Goal: Browse casually: Explore the website without a specific task or goal

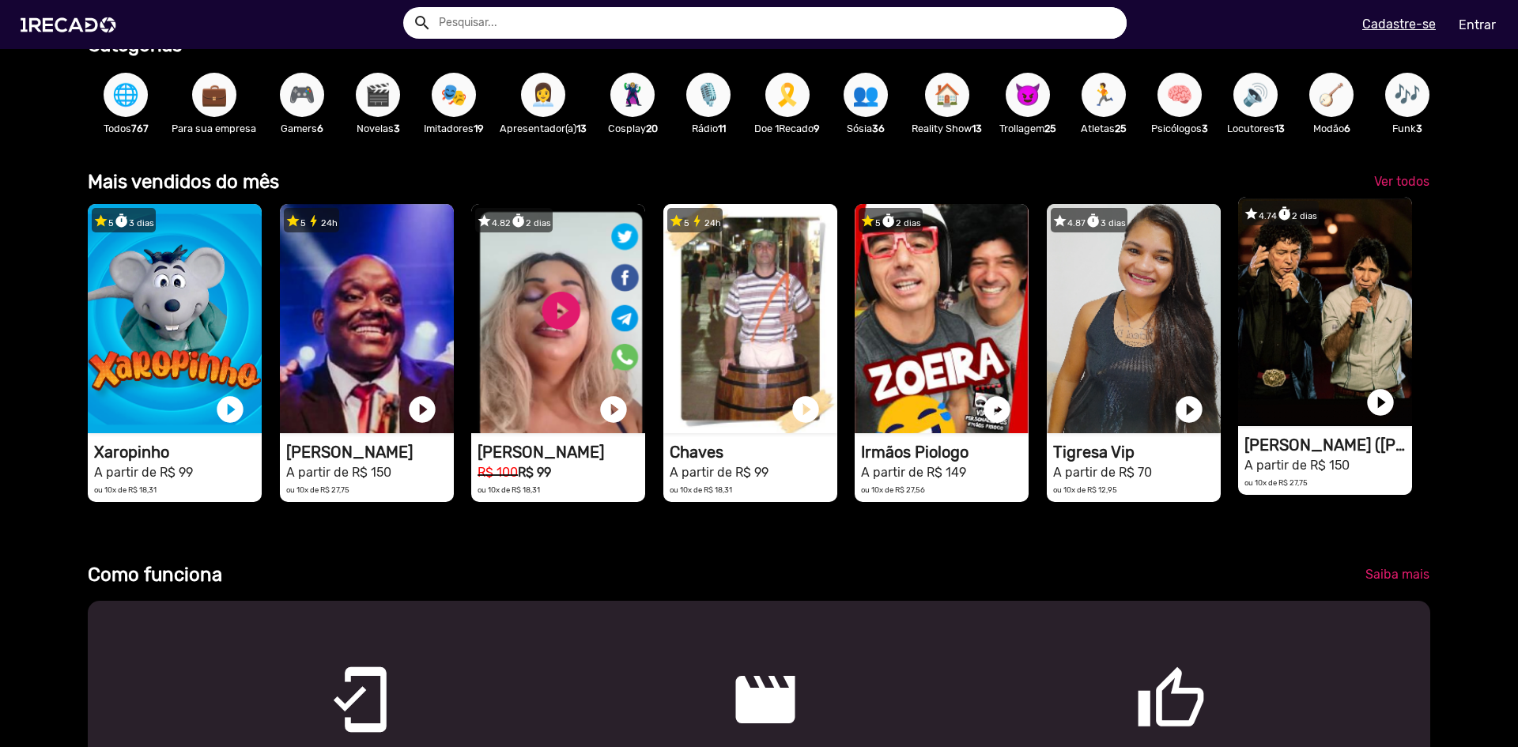
scroll to position [504, 0]
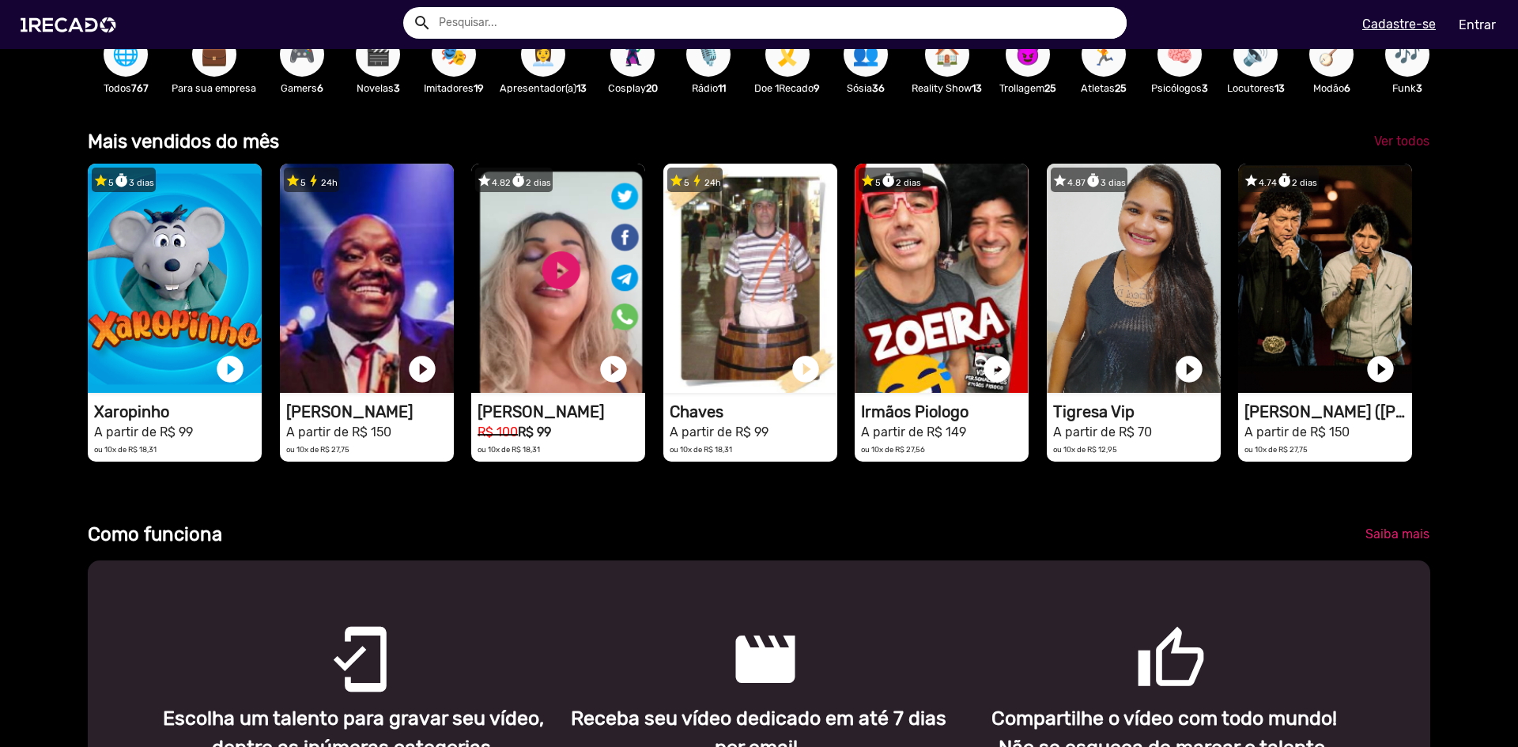
click at [1395, 149] on span "Ver todos" at bounding box center [1401, 141] width 55 height 15
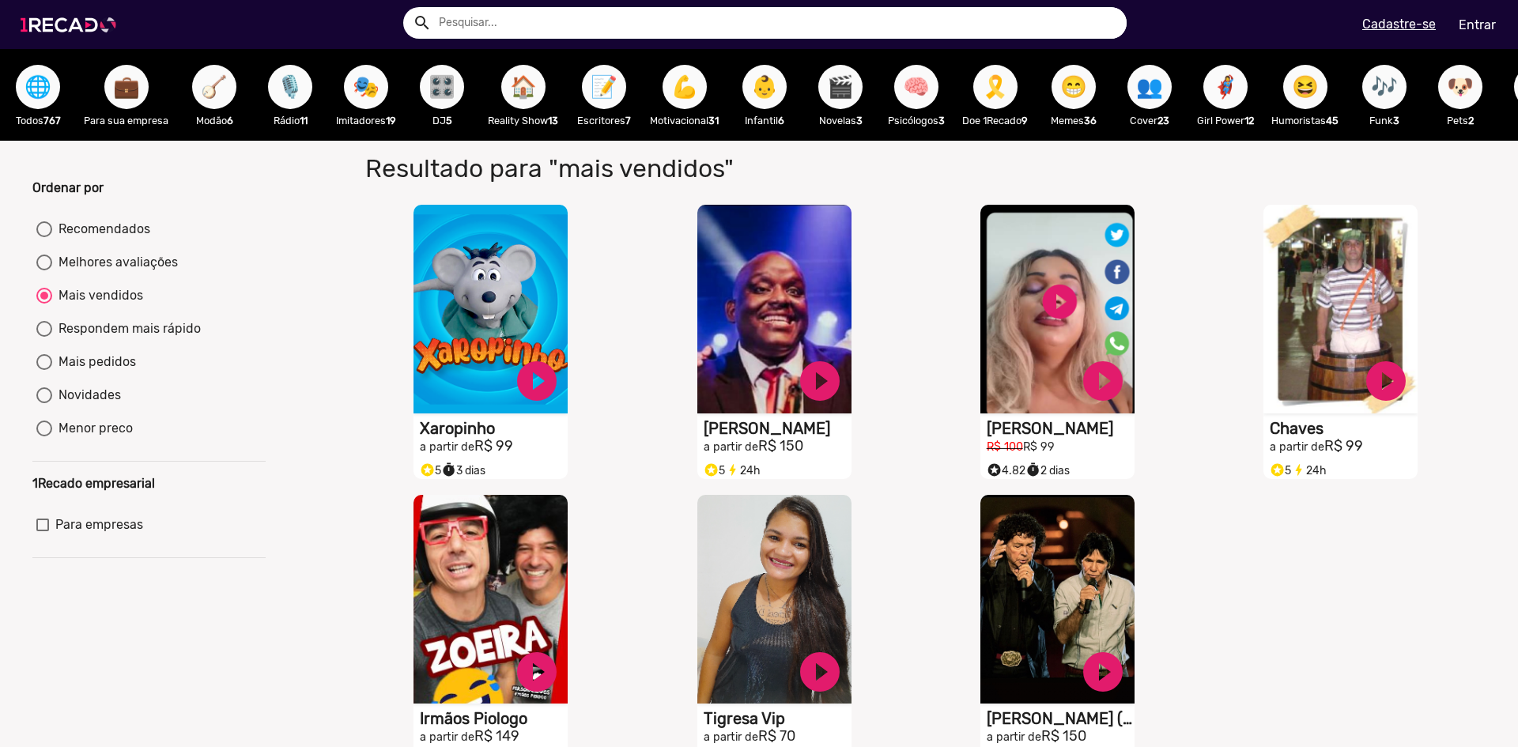
click at [111, 26] on img at bounding box center [71, 24] width 119 height 67
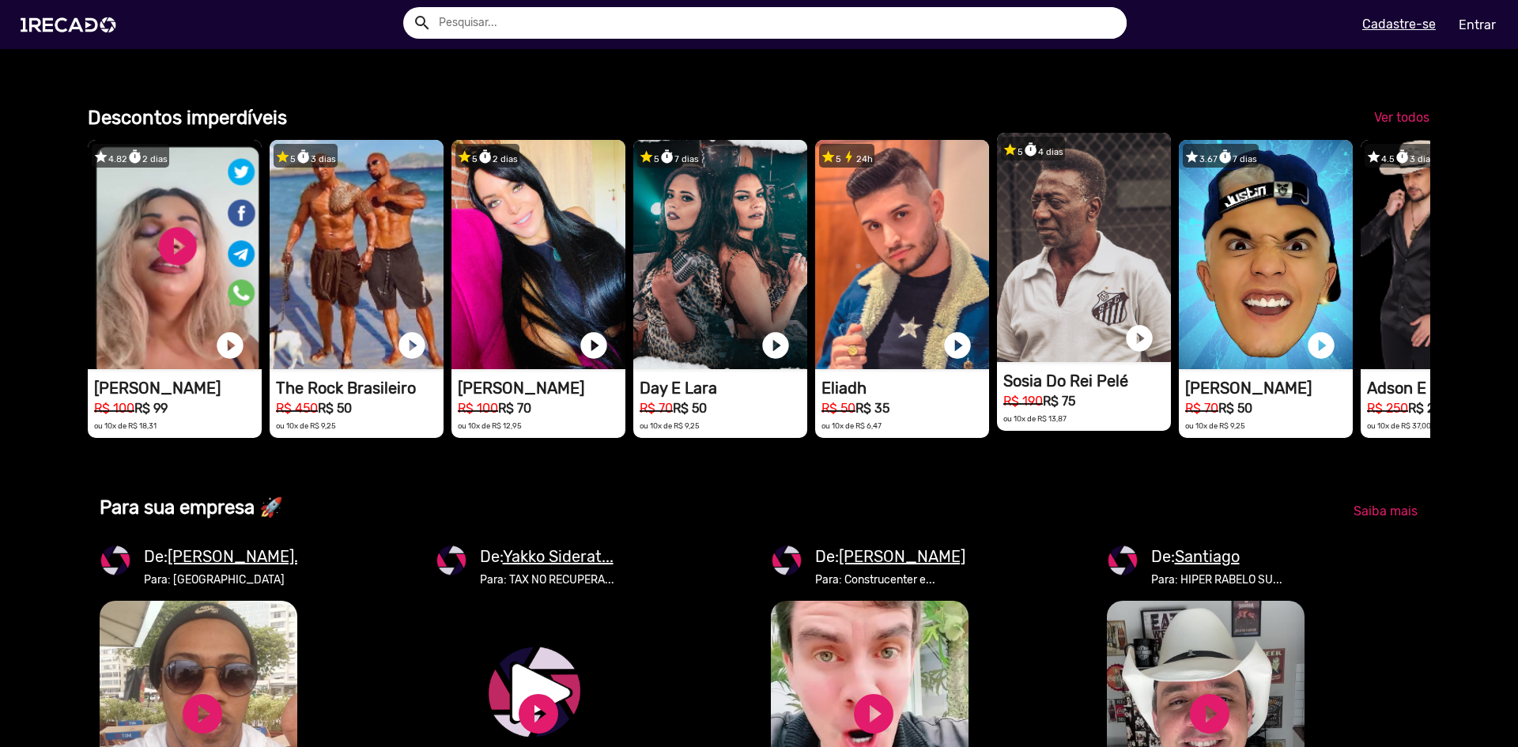
scroll to position [0, 4519]
click at [1072, 317] on video "1RECADO vídeos dedicados para fãs e empresas" at bounding box center [1084, 247] width 174 height 229
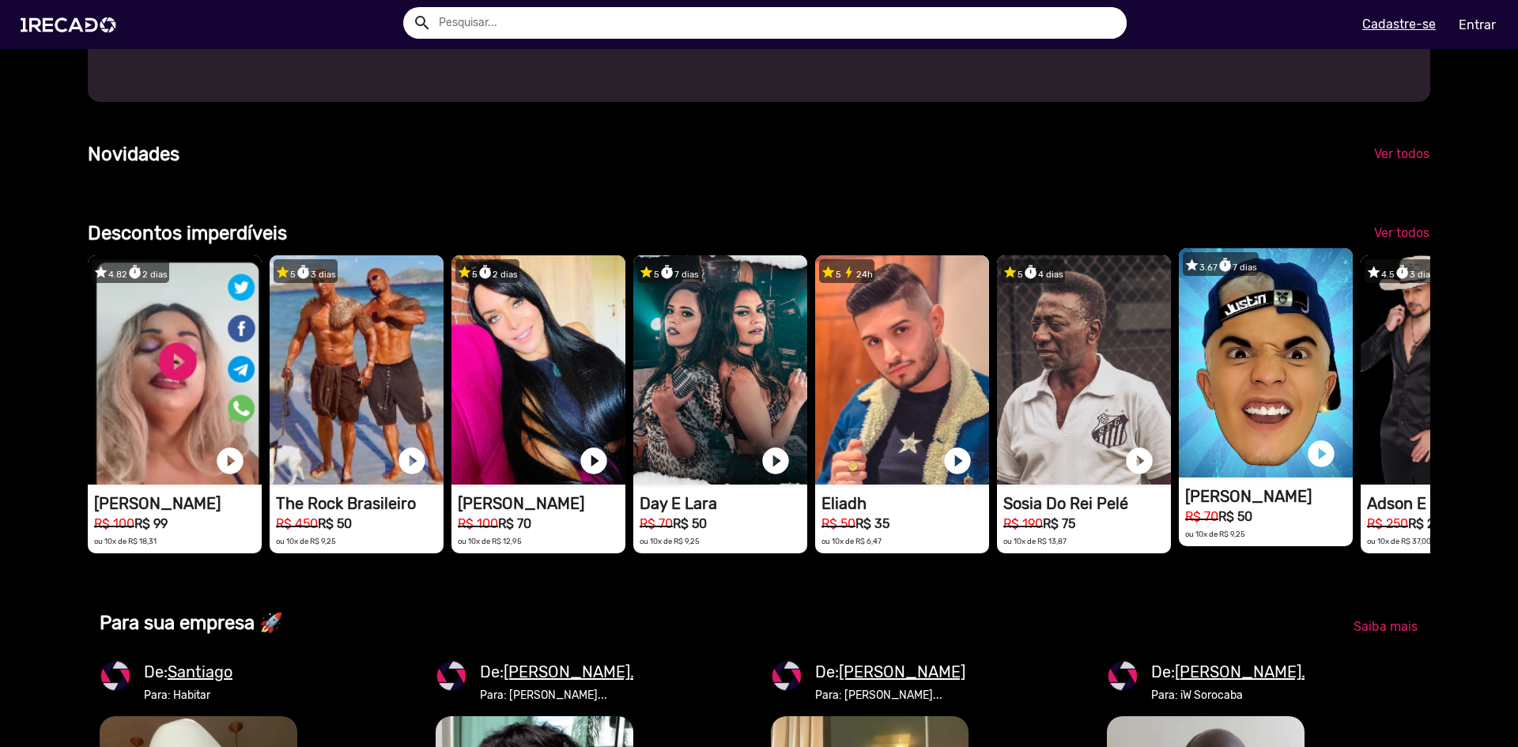
scroll to position [1423, 0]
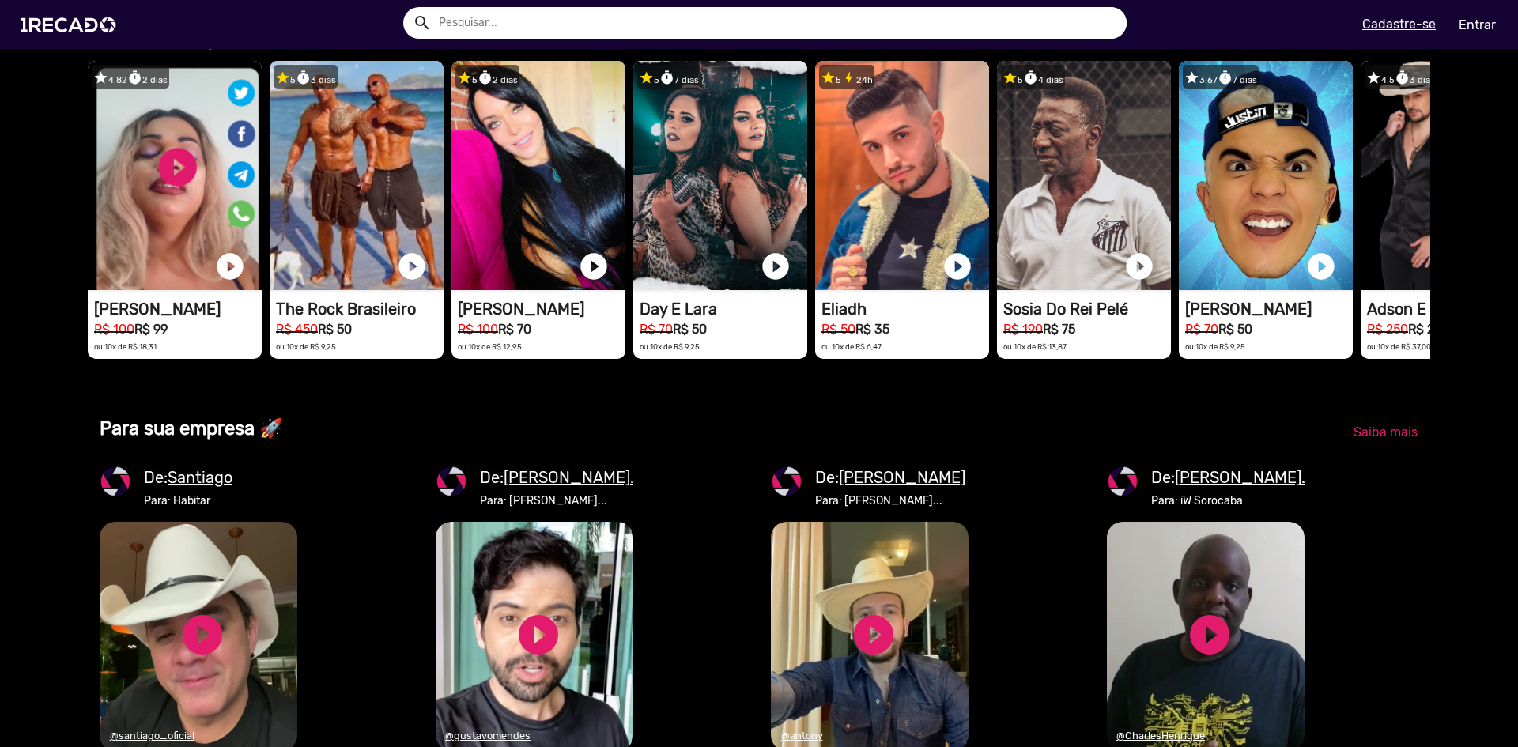
drag, startPoint x: 1285, startPoint y: 315, endPoint x: 899, endPoint y: 488, distance: 422.9
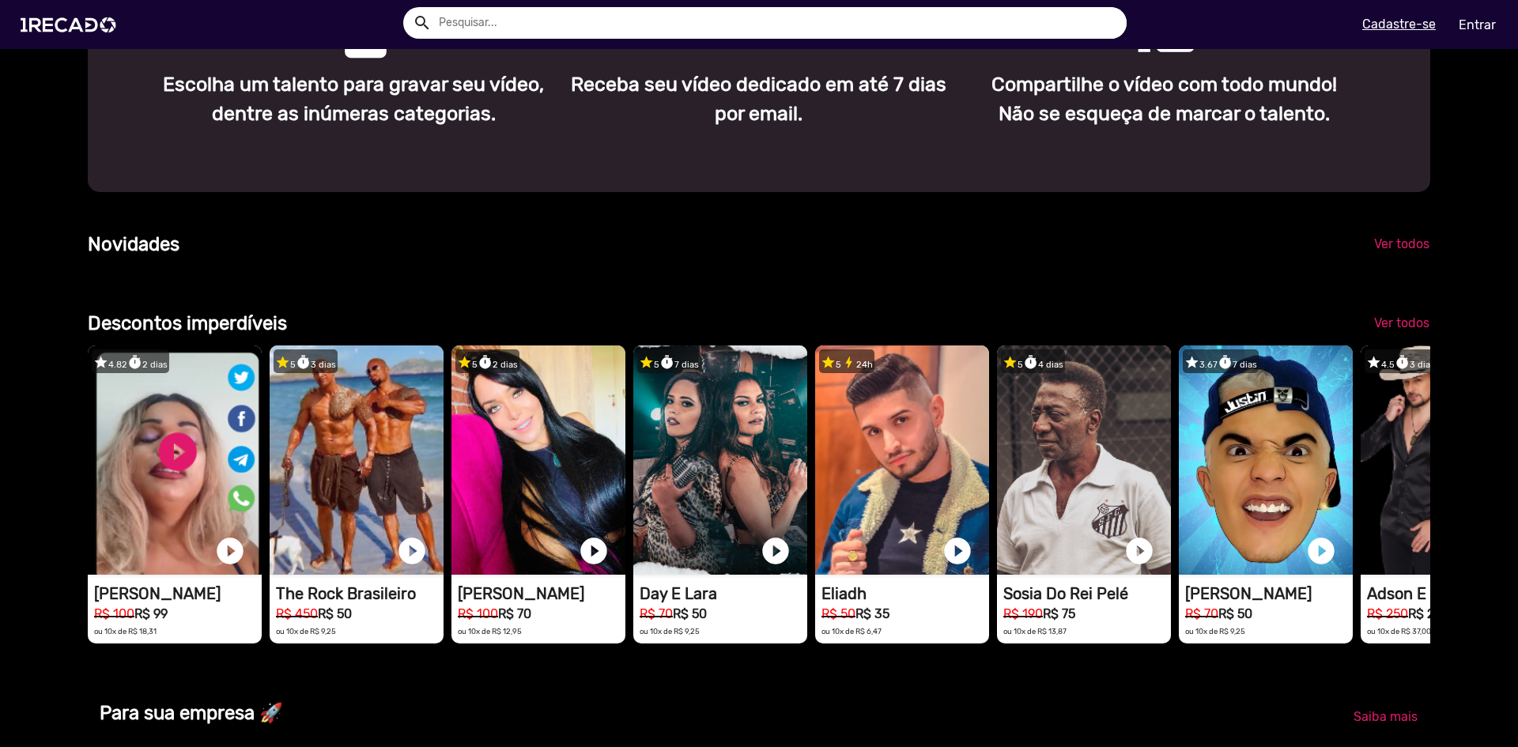
scroll to position [1107, 0]
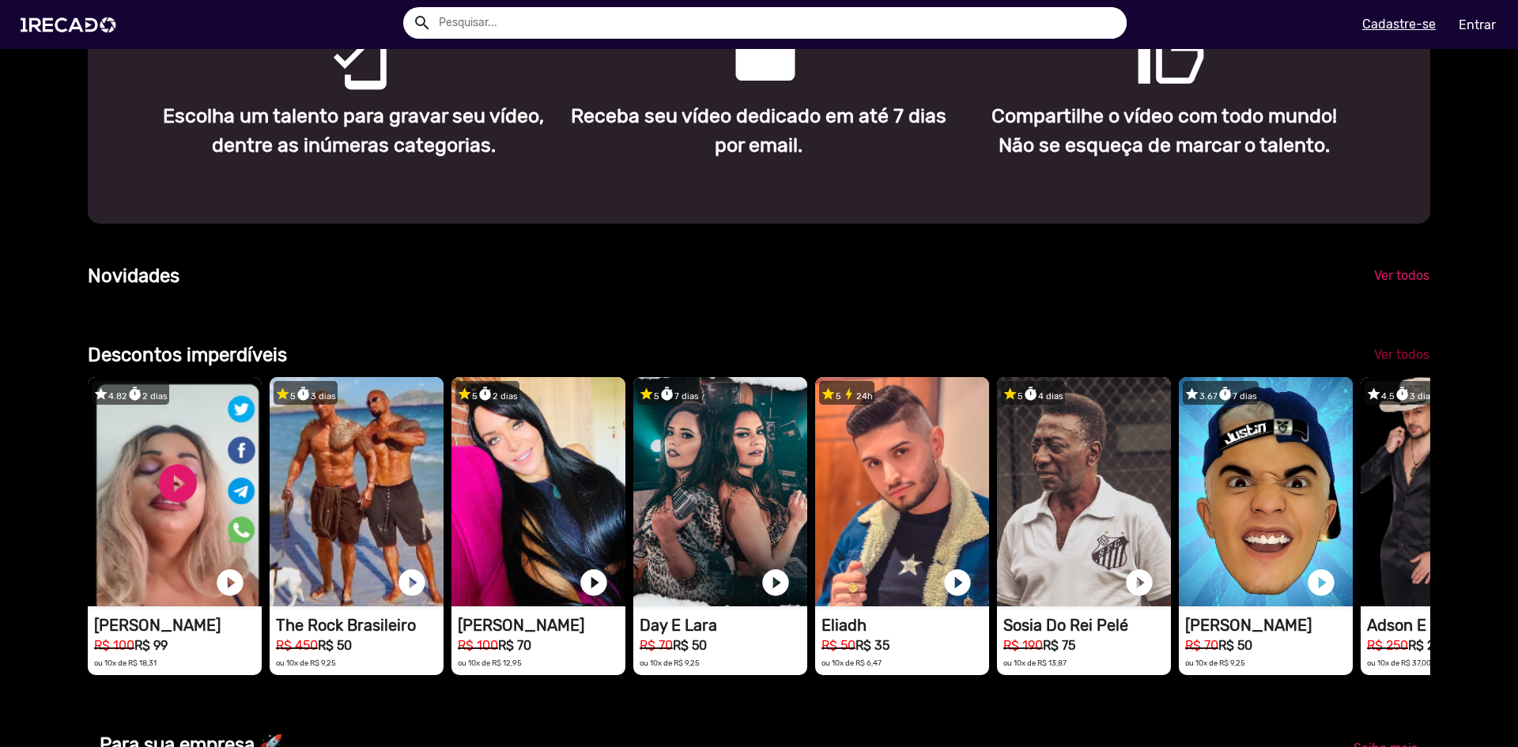
click at [1392, 362] on span "Ver todos" at bounding box center [1401, 354] width 55 height 15
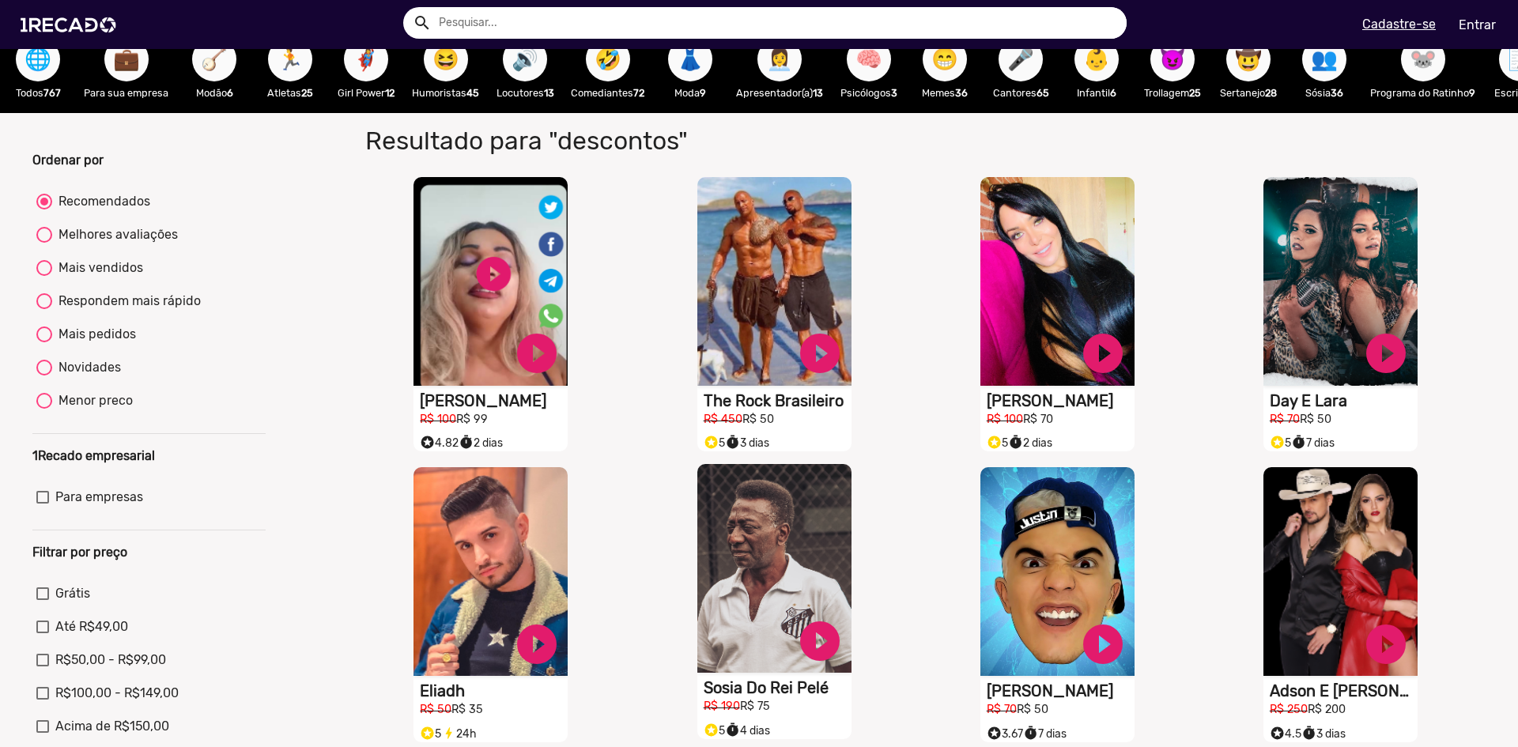
scroll to position [2, 0]
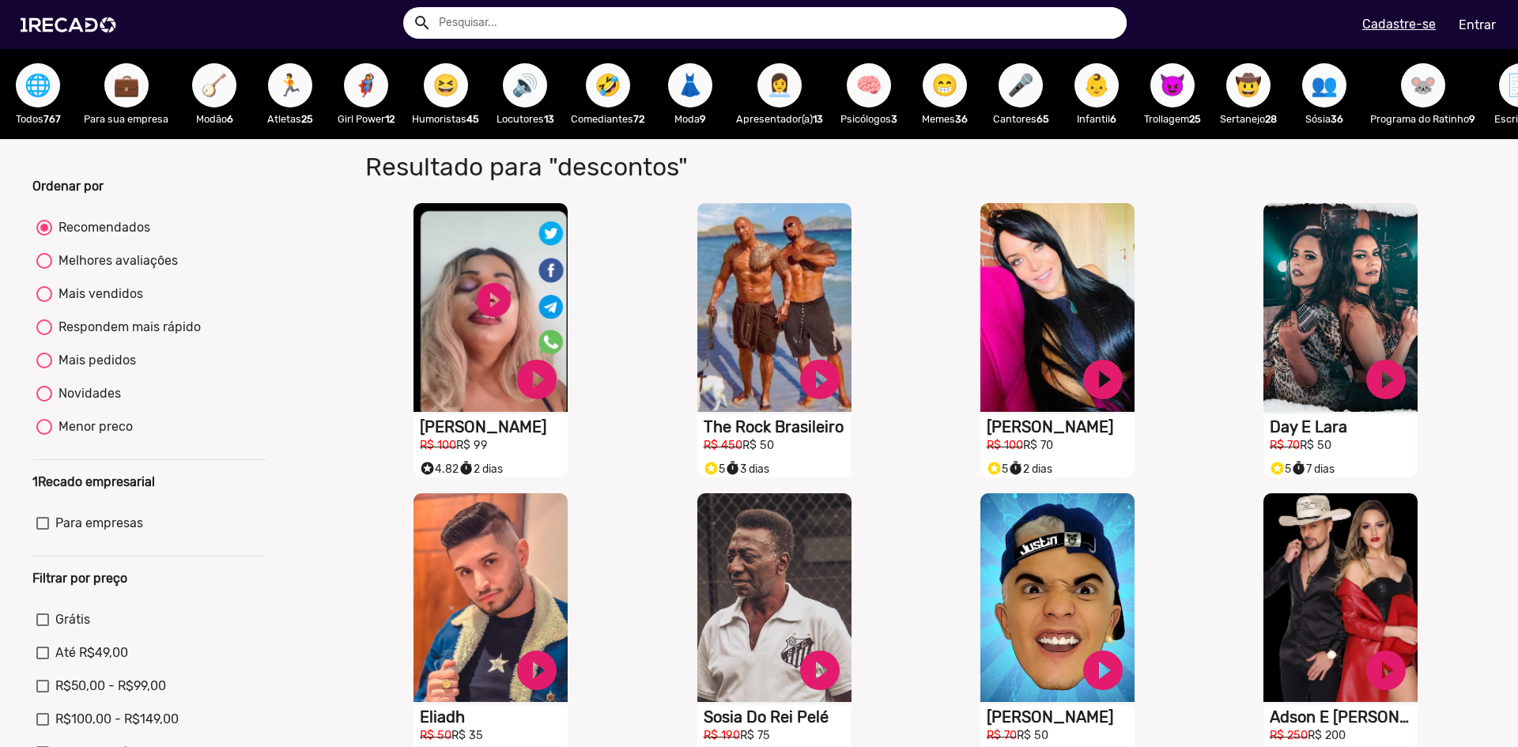
click at [444, 92] on span "😆" at bounding box center [446, 85] width 27 height 44
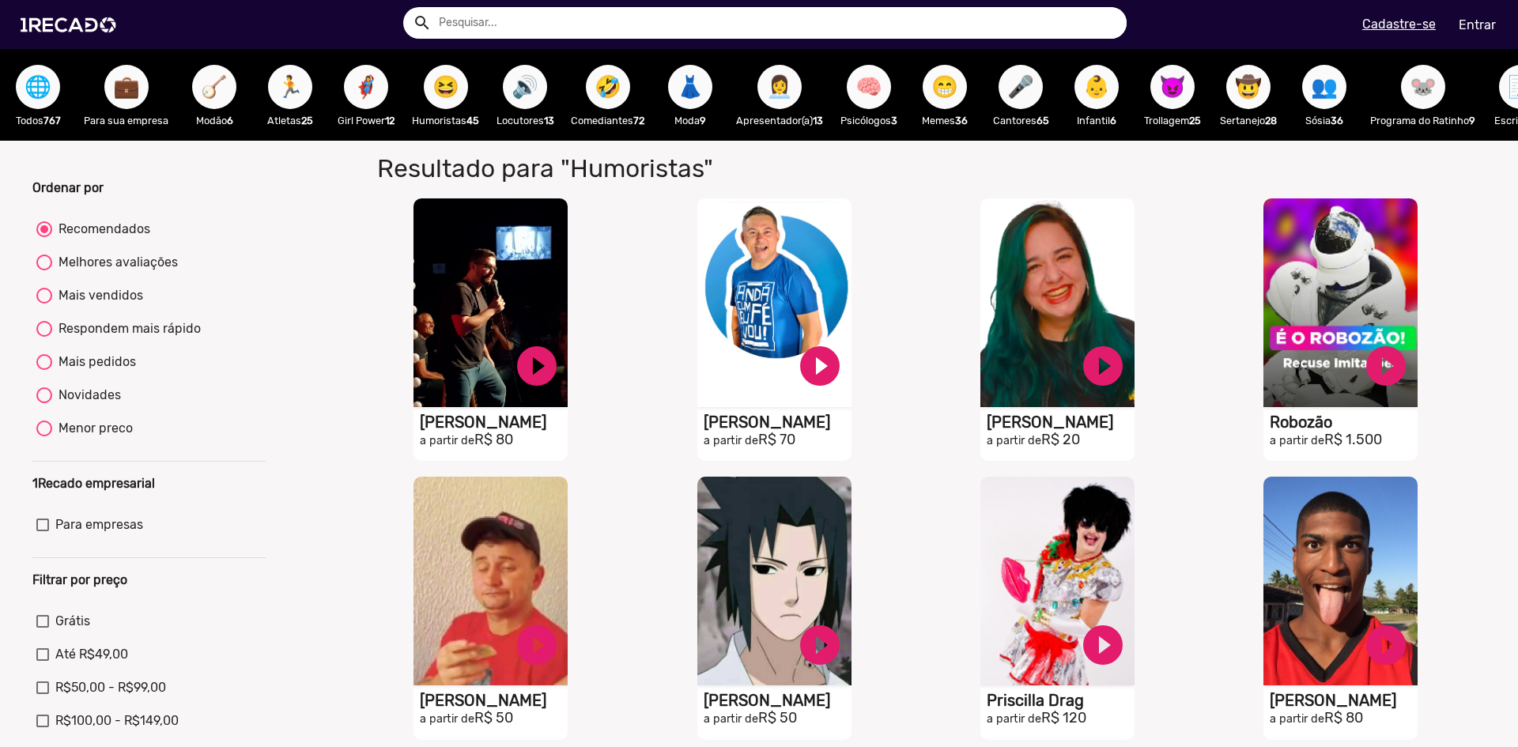
click at [1329, 100] on span "👥" at bounding box center [1324, 87] width 27 height 44
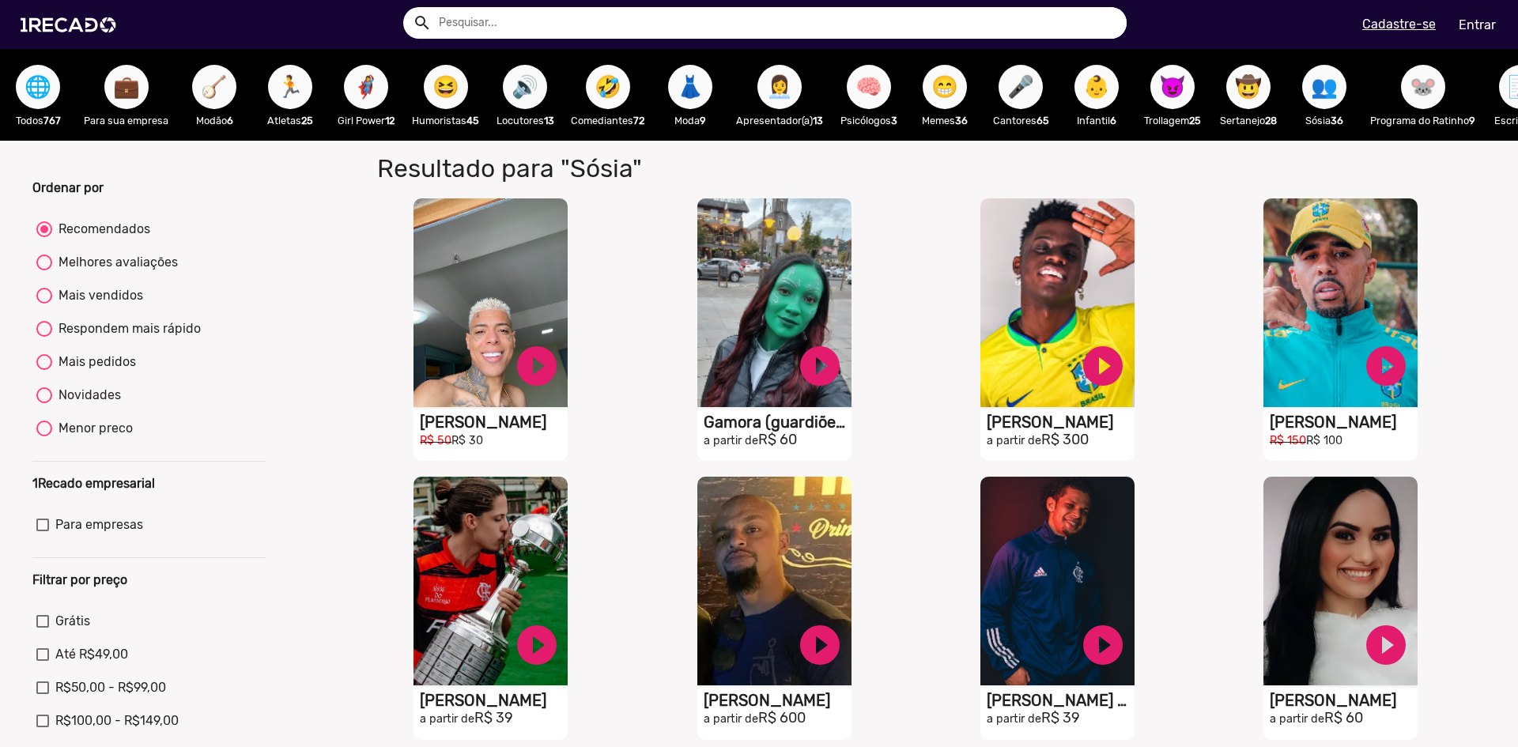
click at [604, 84] on span "🤣" at bounding box center [608, 87] width 27 height 44
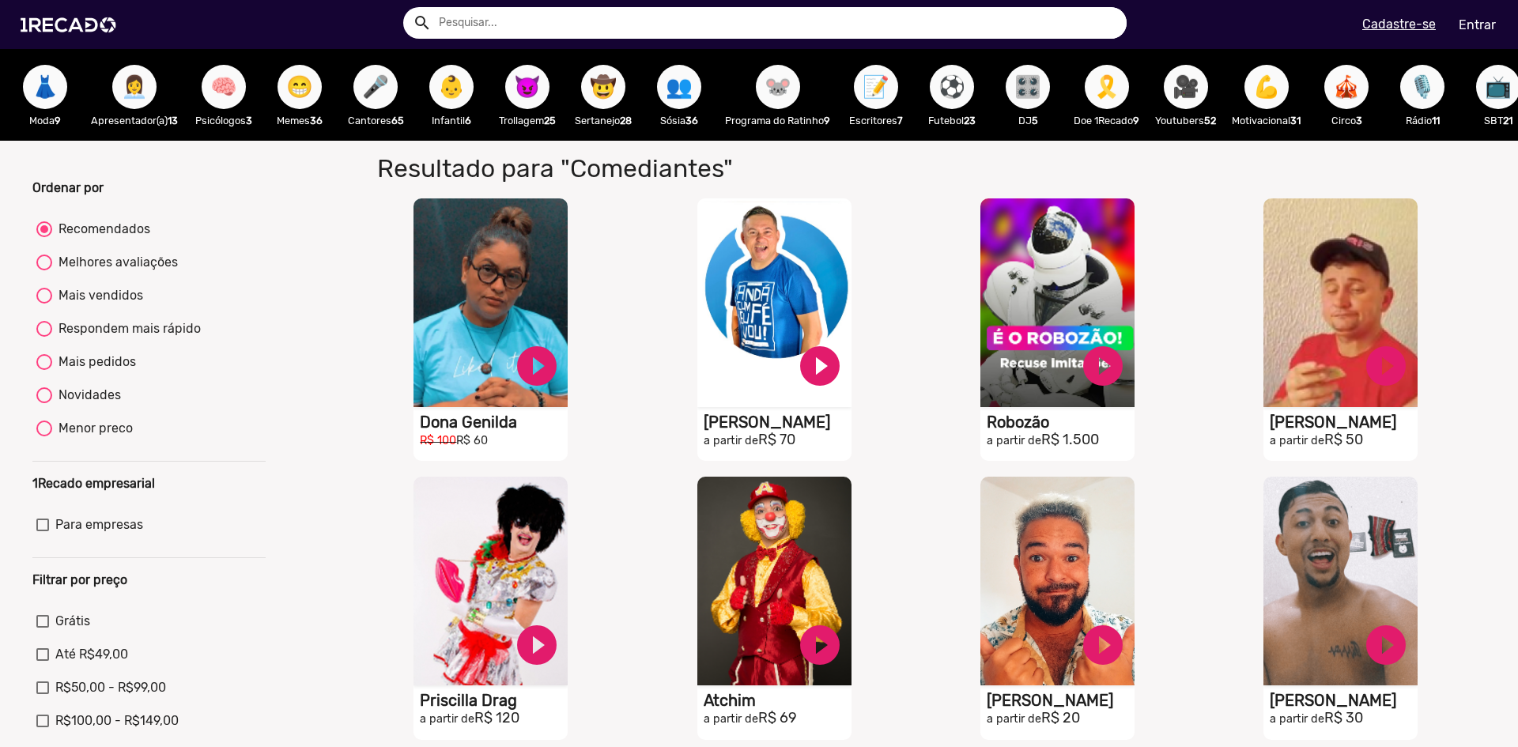
scroll to position [0, 648]
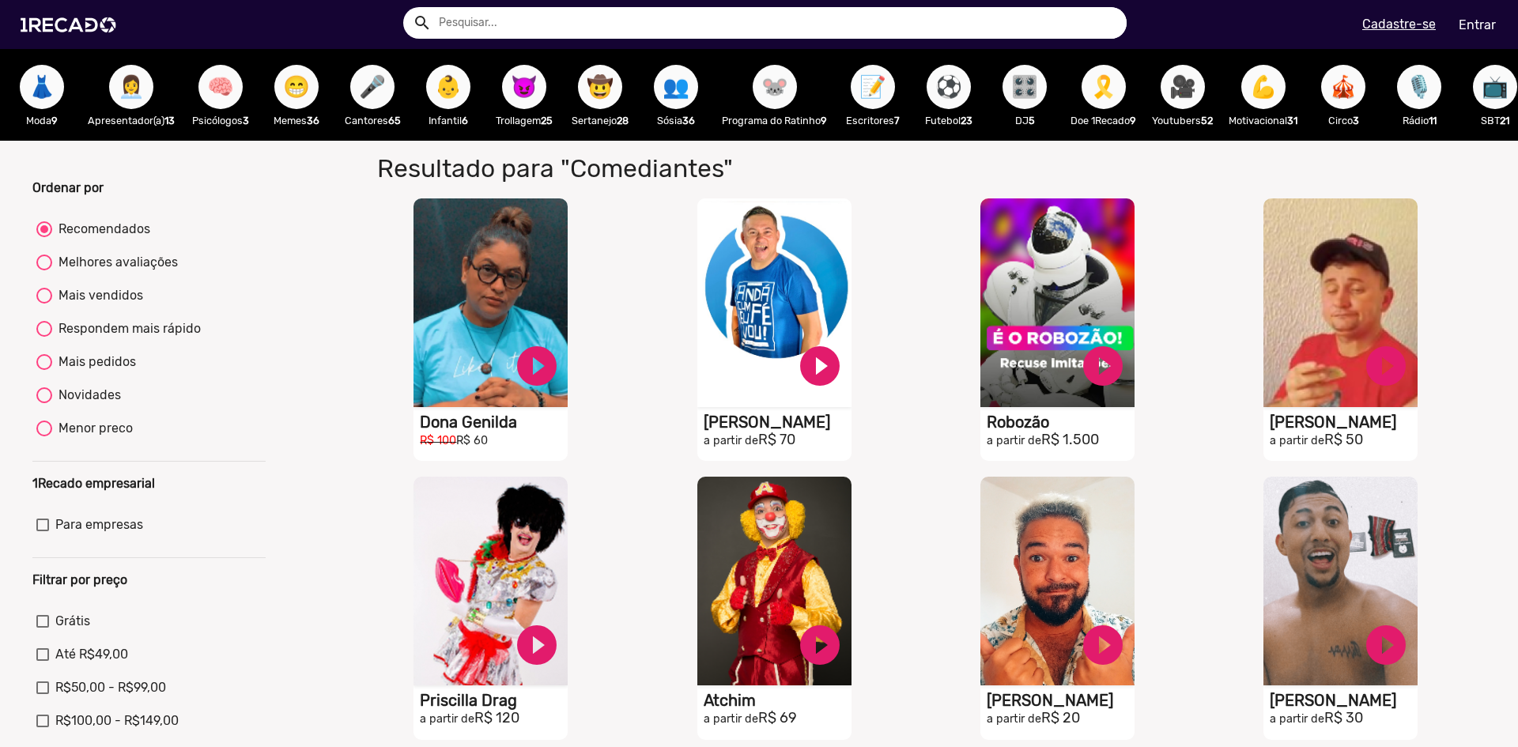
click at [757, 84] on button "🐭" at bounding box center [775, 87] width 44 height 44
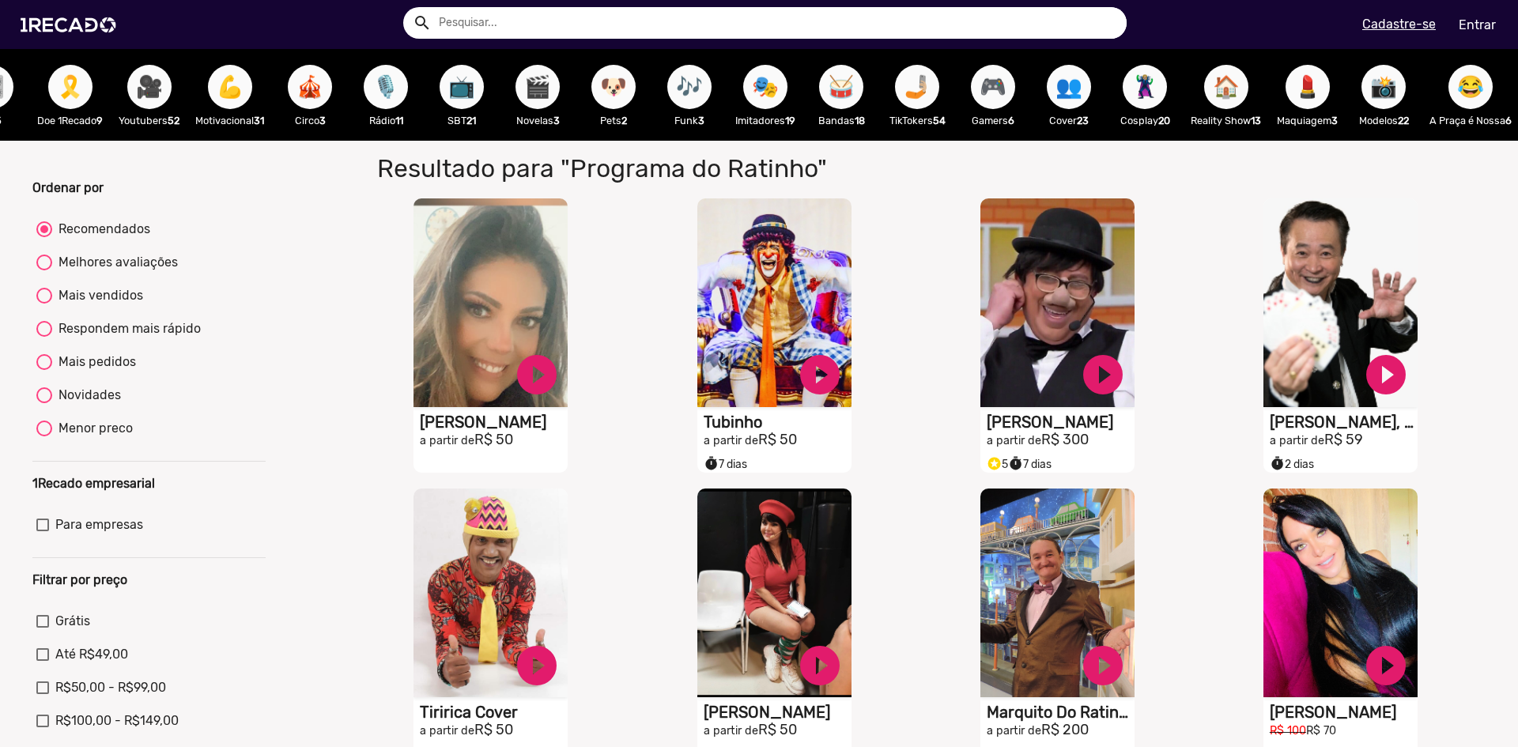
scroll to position [0, 1719]
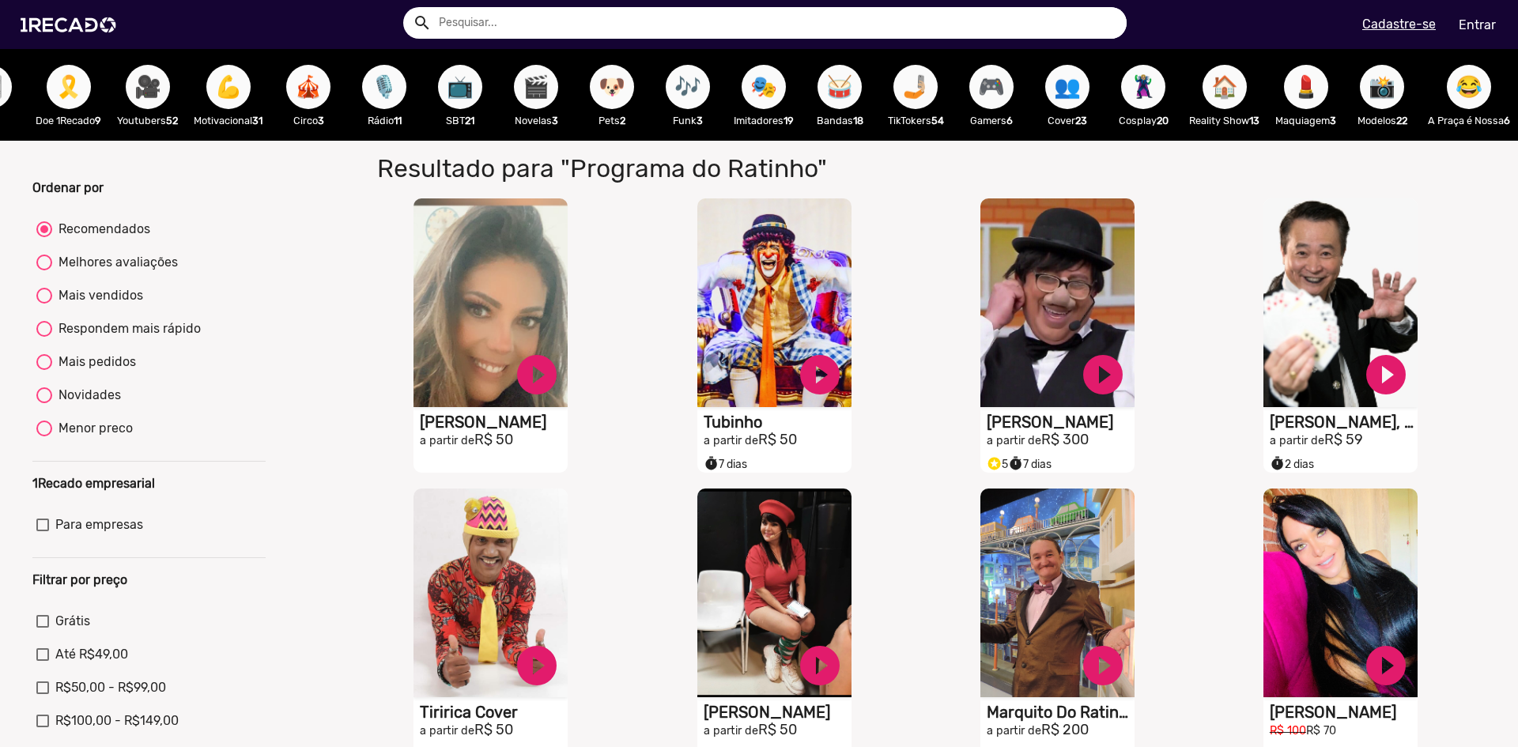
click at [978, 95] on span "🎮" at bounding box center [991, 87] width 27 height 44
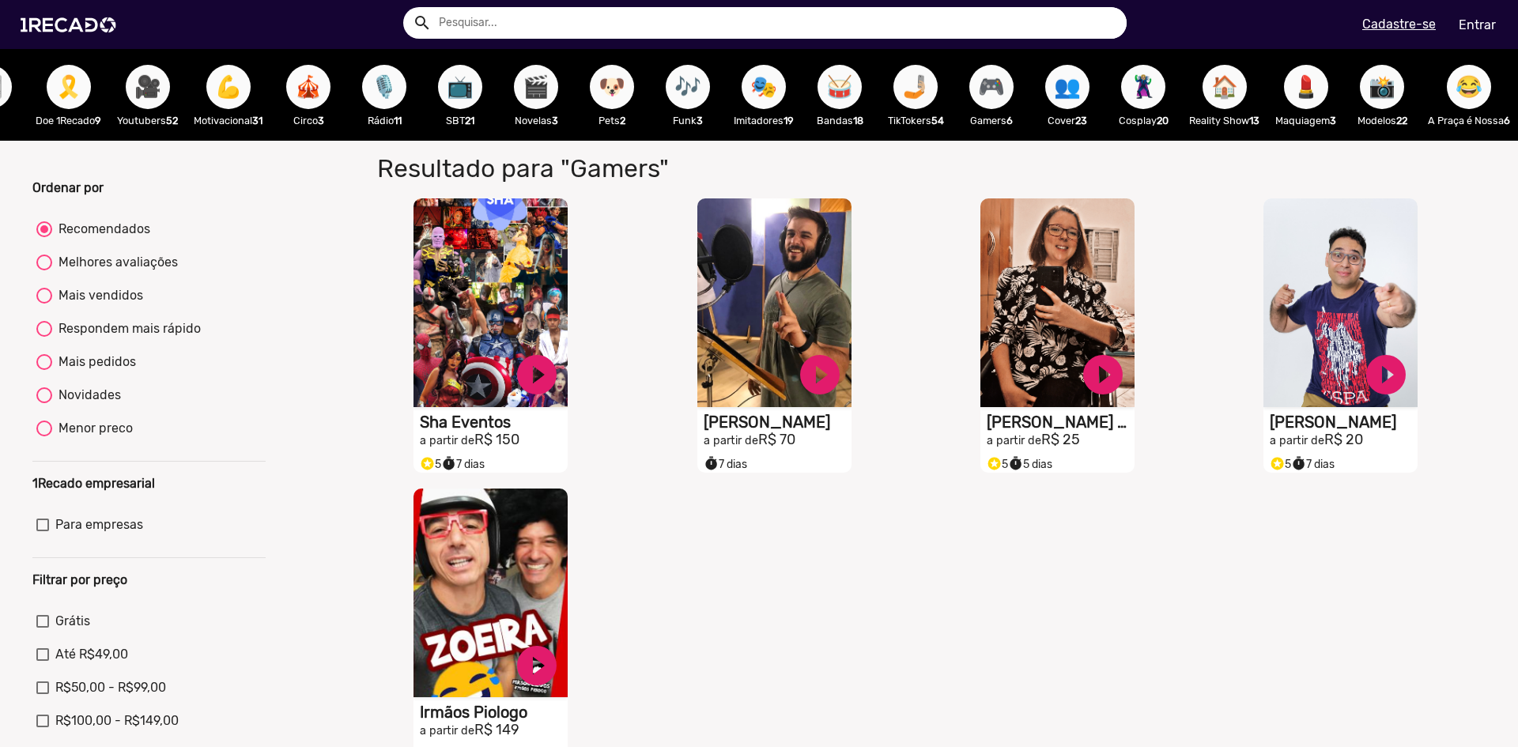
click at [1447, 91] on button "😂" at bounding box center [1469, 87] width 44 height 44
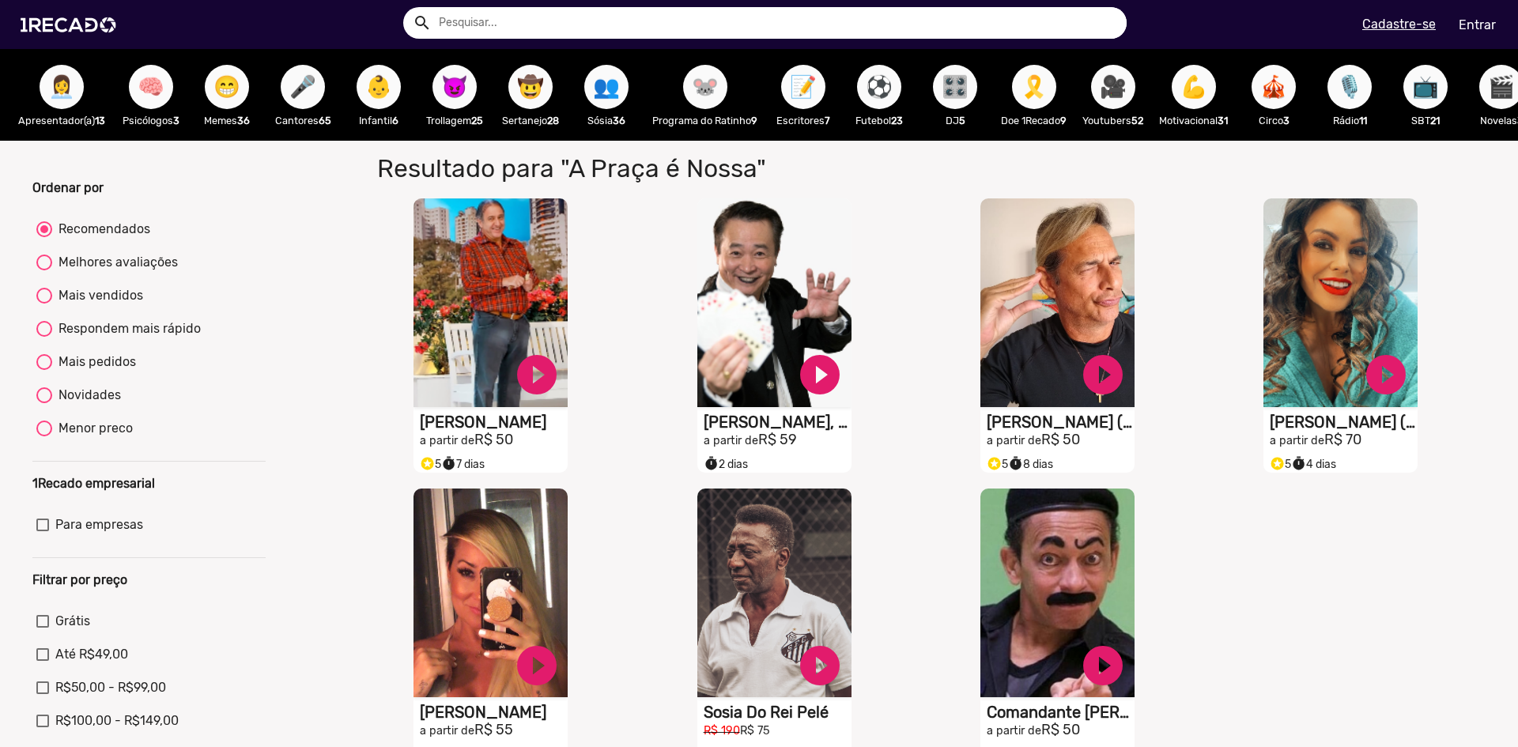
scroll to position [0, 695]
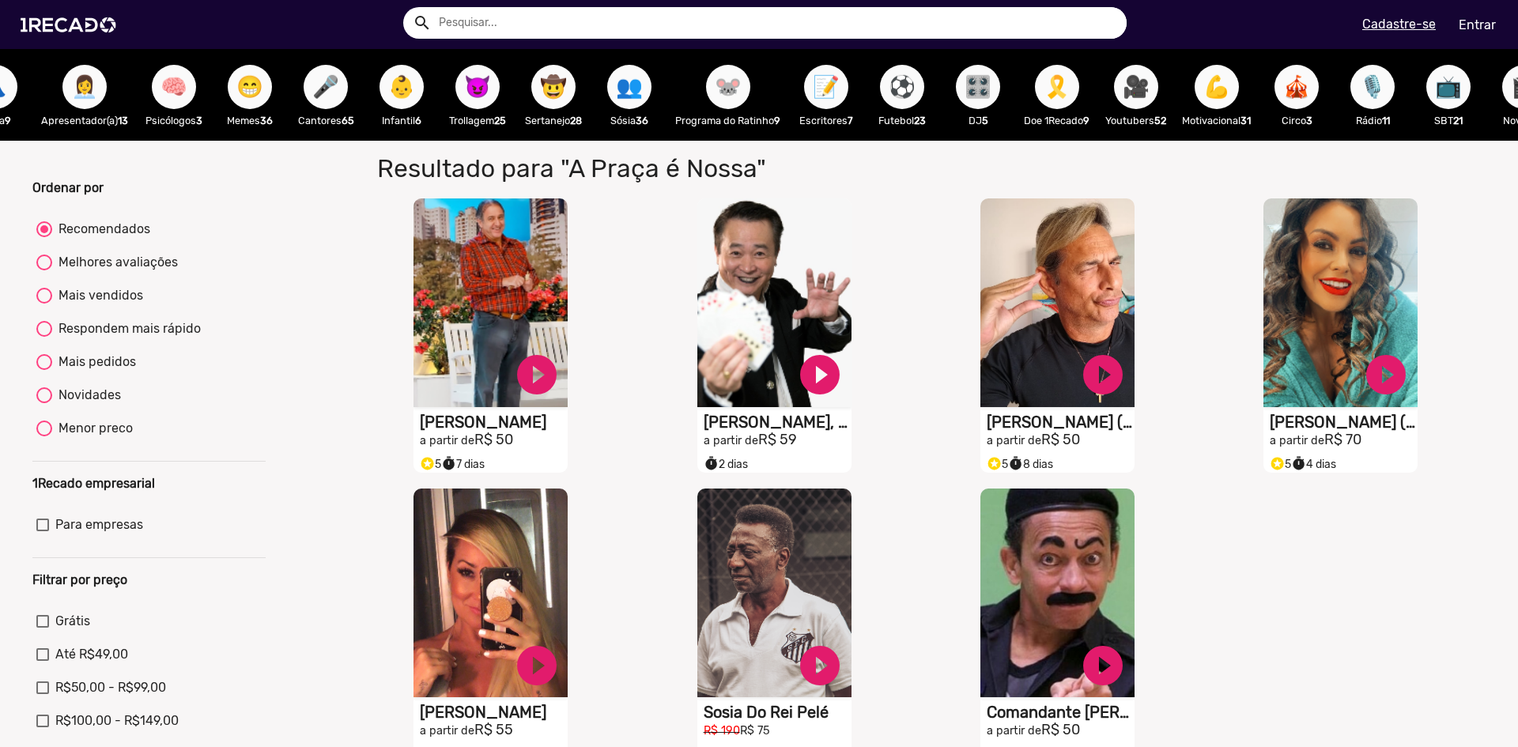
click at [480, 90] on span "😈" at bounding box center [477, 87] width 27 height 44
